Goal: Information Seeking & Learning: Learn about a topic

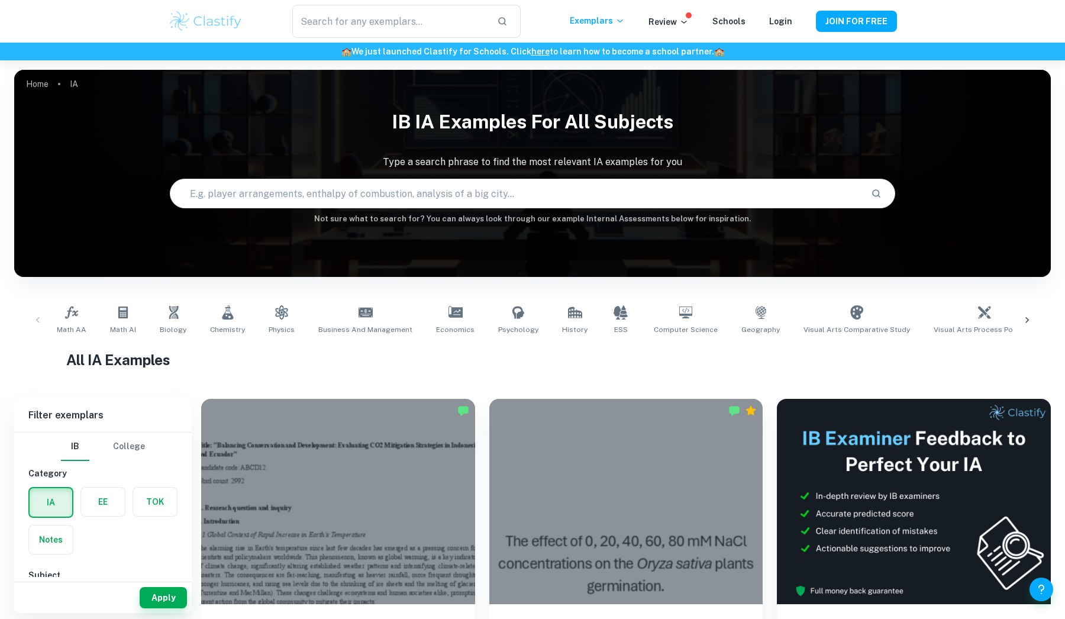
click at [94, 501] on label "button" at bounding box center [103, 502] width 44 height 28
click at [0, 0] on input "radio" at bounding box center [0, 0] width 0 height 0
click at [121, 471] on input "Type a subject" at bounding box center [94, 462] width 121 height 22
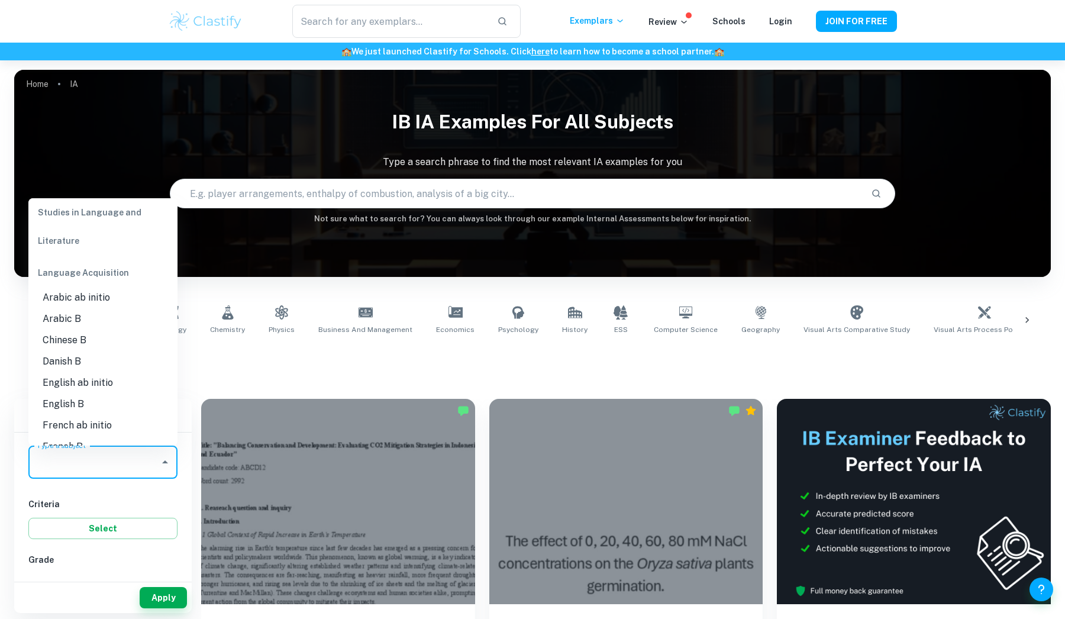
scroll to position [535, 0]
click at [94, 403] on li "English B" at bounding box center [102, 402] width 149 height 21
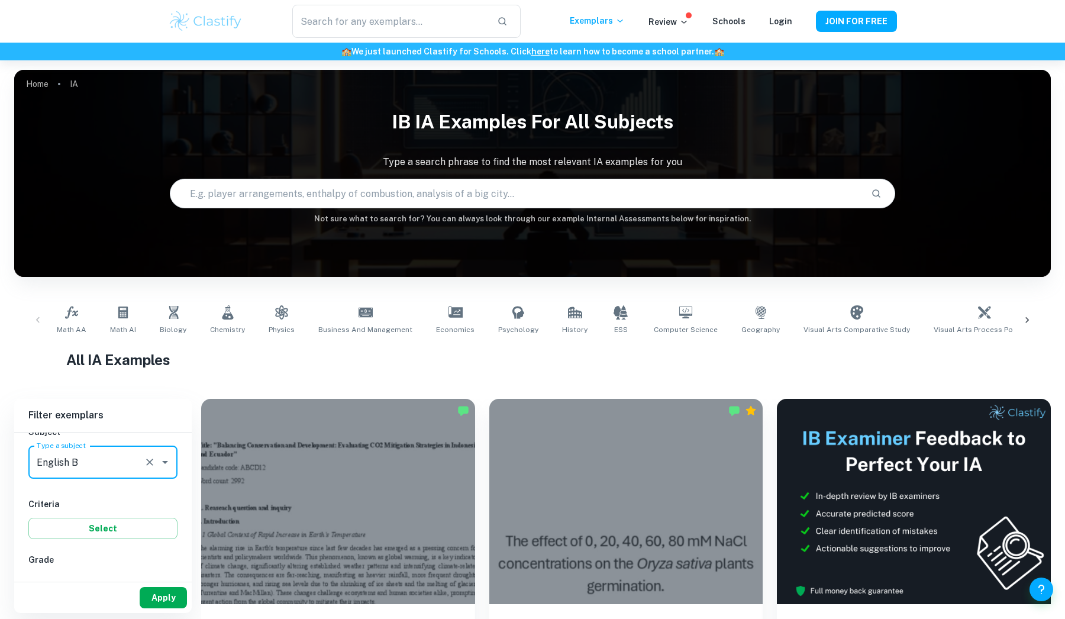
click at [174, 598] on button "Apply" at bounding box center [163, 597] width 47 height 21
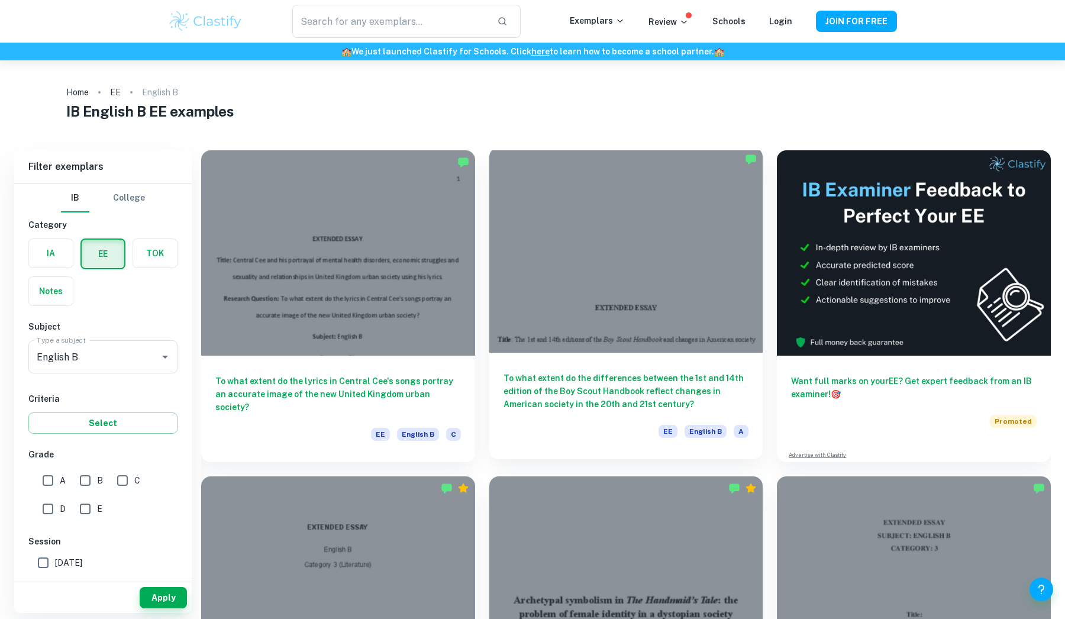
click at [553, 341] on div at bounding box center [626, 249] width 274 height 205
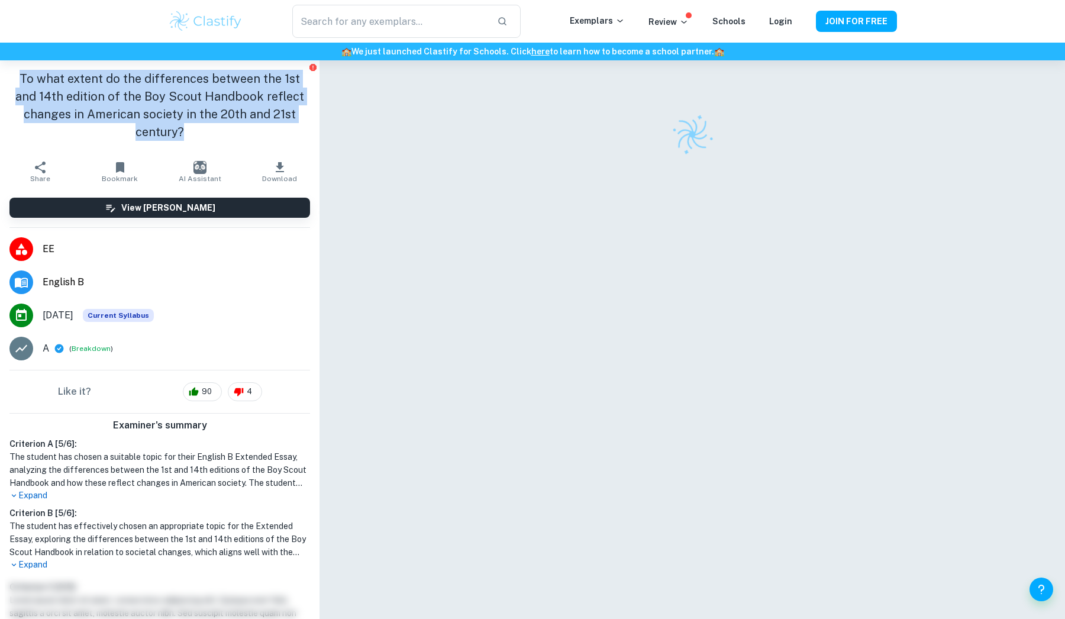
drag, startPoint x: 184, startPoint y: 128, endPoint x: 10, endPoint y: 75, distance: 181.9
click at [10, 75] on h1 "To what extent do the differences between the 1st and 14th edition of the Boy S…" at bounding box center [159, 105] width 301 height 71
copy h1 "To what extent do the differences between the 1st and 14th edition of the Boy S…"
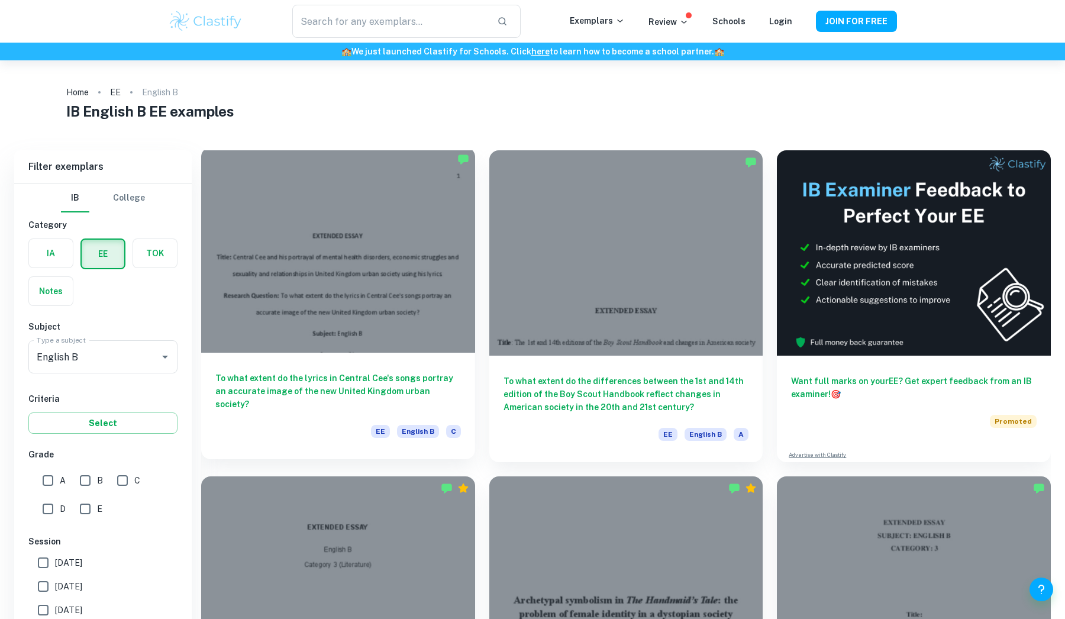
scroll to position [147, 0]
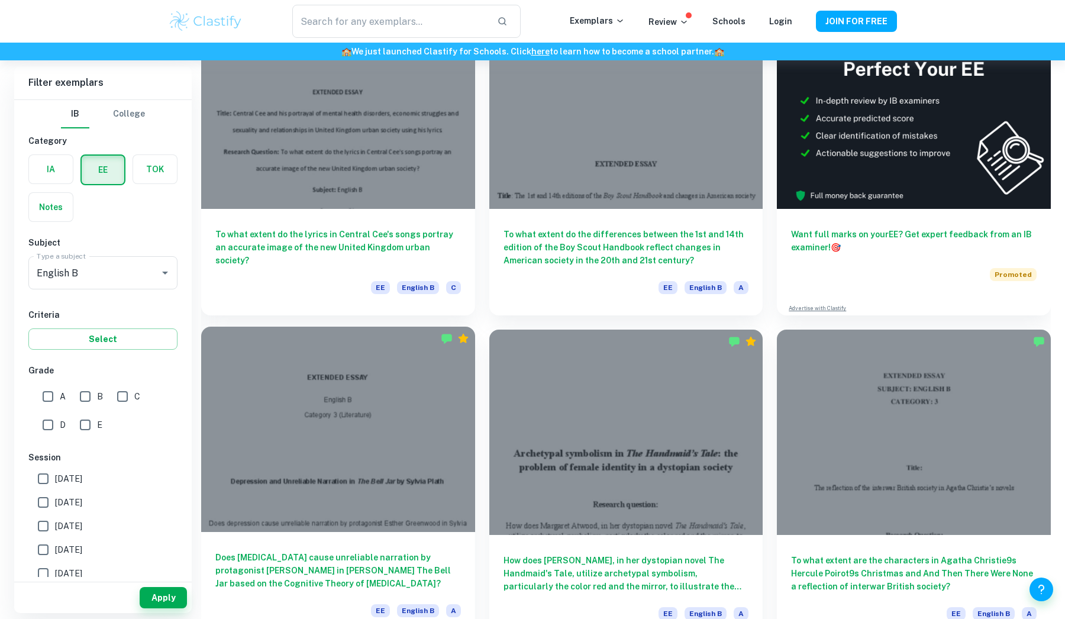
click at [370, 357] on div at bounding box center [338, 429] width 274 height 205
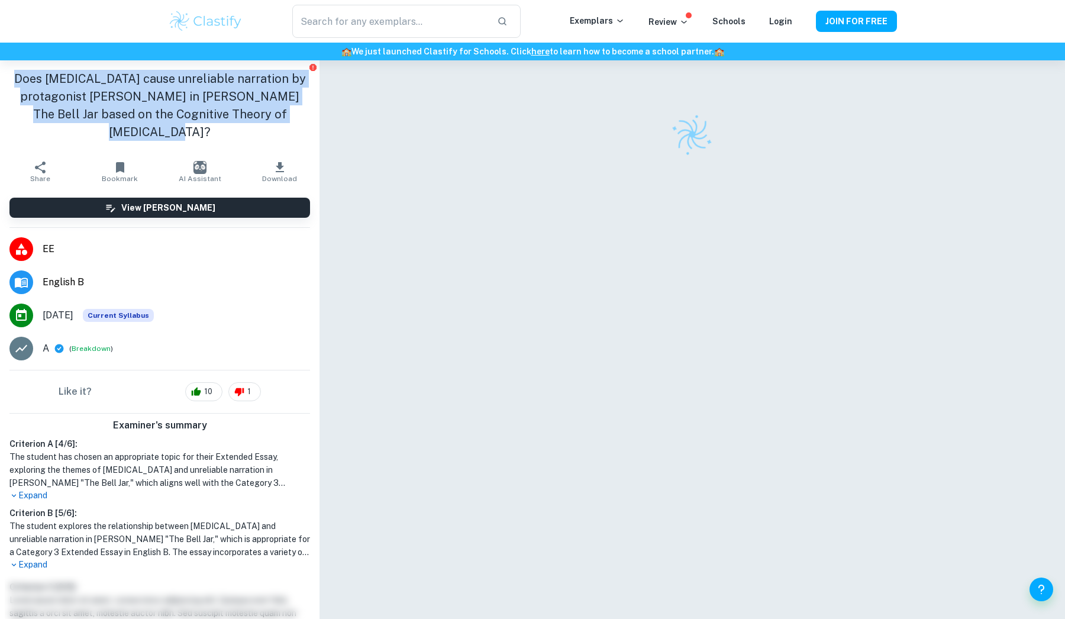
drag, startPoint x: 309, startPoint y: 118, endPoint x: 19, endPoint y: 79, distance: 293.1
click at [18, 79] on h1 "Does [MEDICAL_DATA] cause unreliable narration by protagonist [PERSON_NAME] in …" at bounding box center [159, 105] width 301 height 71
copy h1 "Does [MEDICAL_DATA] cause unreliable narration by protagonist [PERSON_NAME] in …"
